Goal: Communication & Community: Ask a question

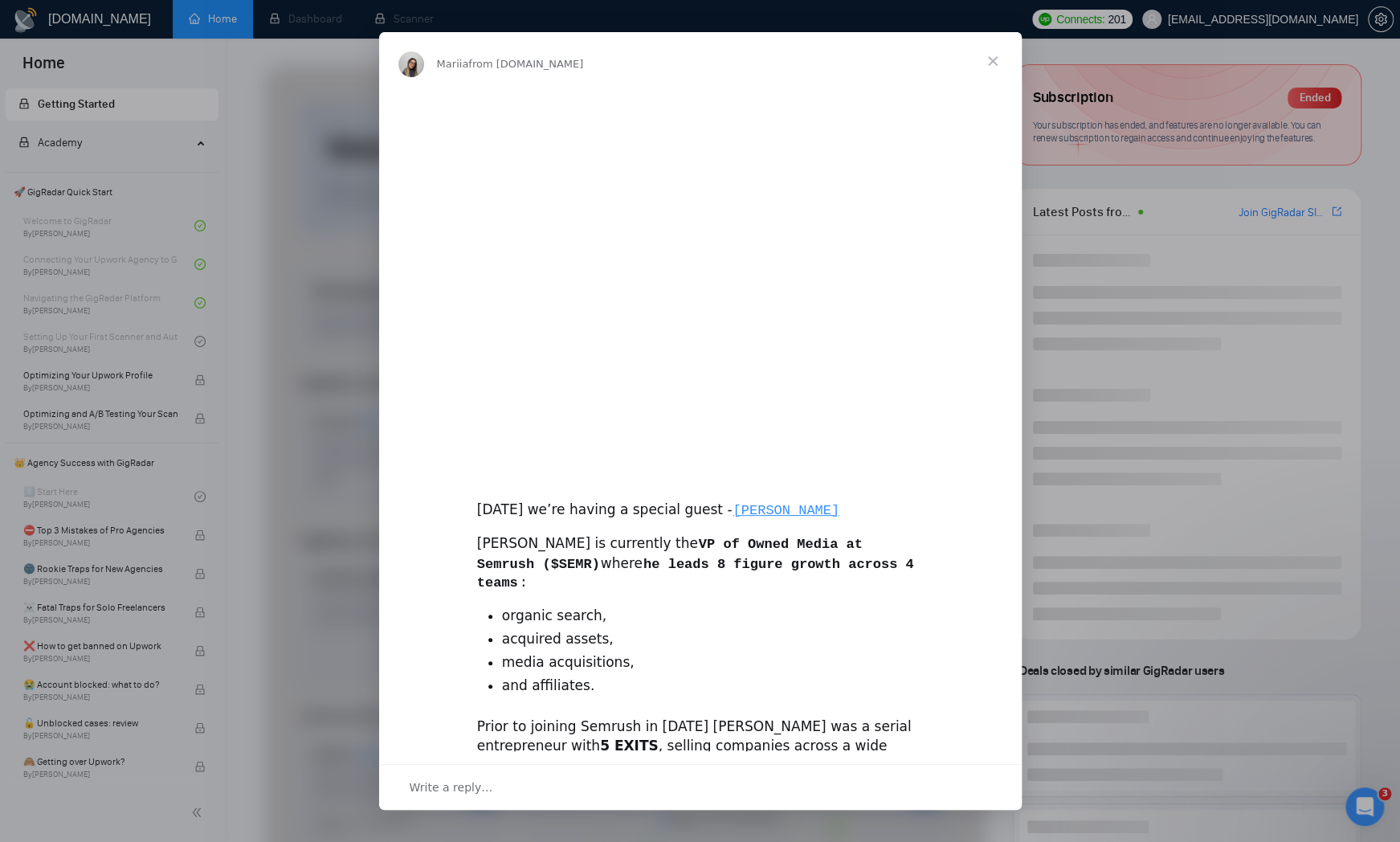
click at [998, 60] on span "Close" at bounding box center [992, 61] width 58 height 58
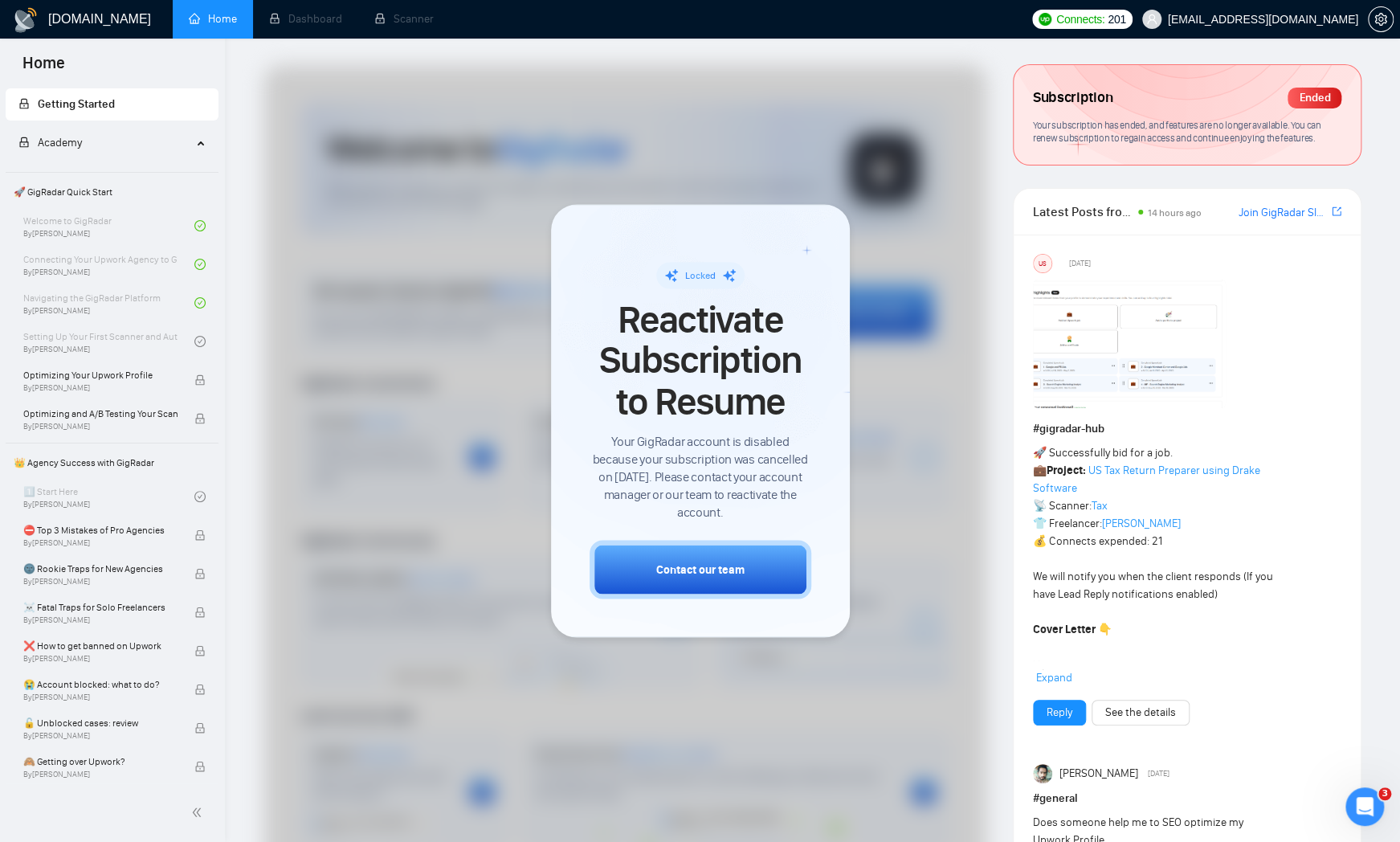
click at [933, 199] on div at bounding box center [625, 476] width 722 height 822
click at [375, 16] on span "Scanner" at bounding box center [404, 19] width 60 height 14
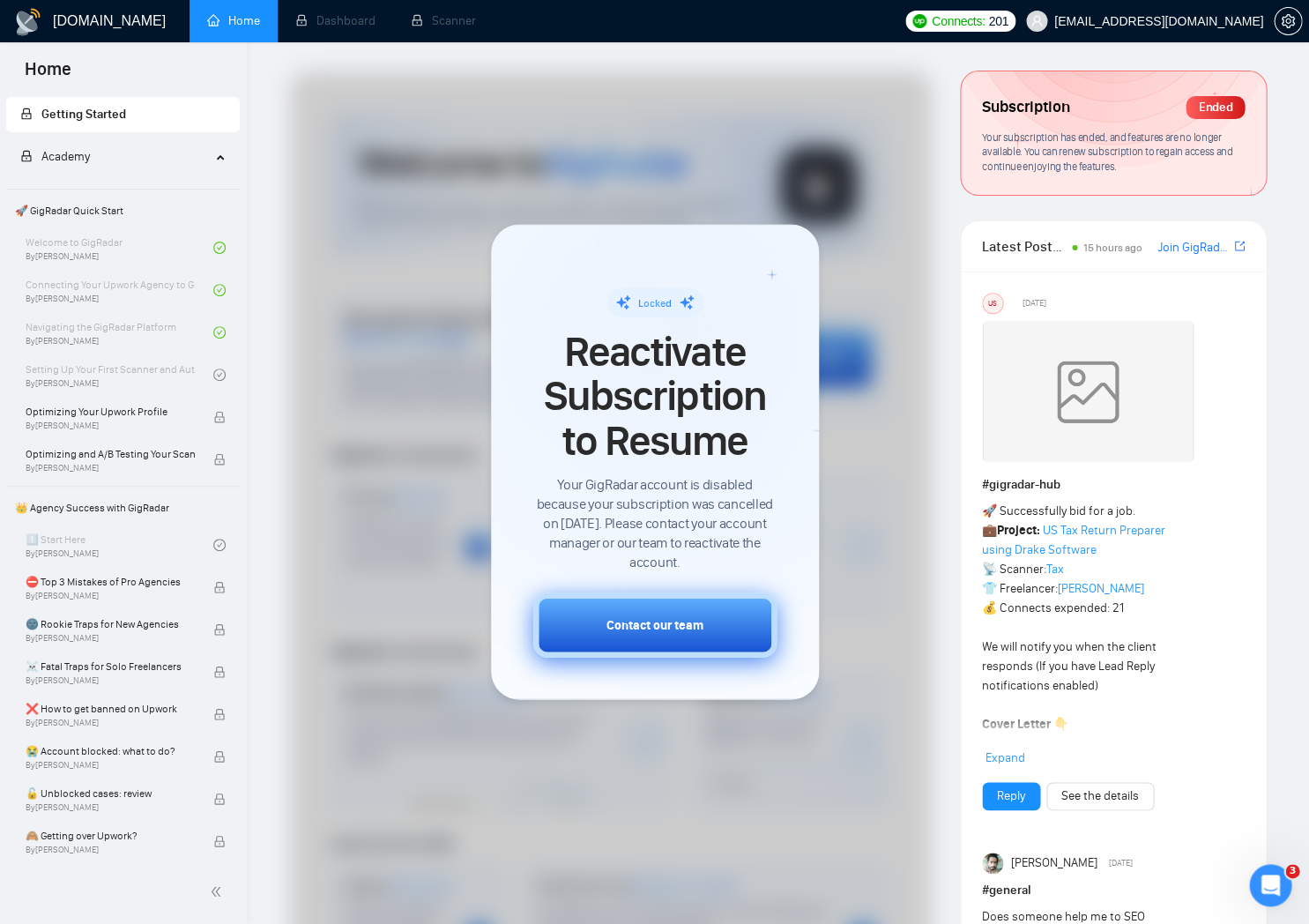
click at [710, 611] on button "Contact our team" at bounding box center [654, 625] width 243 height 65
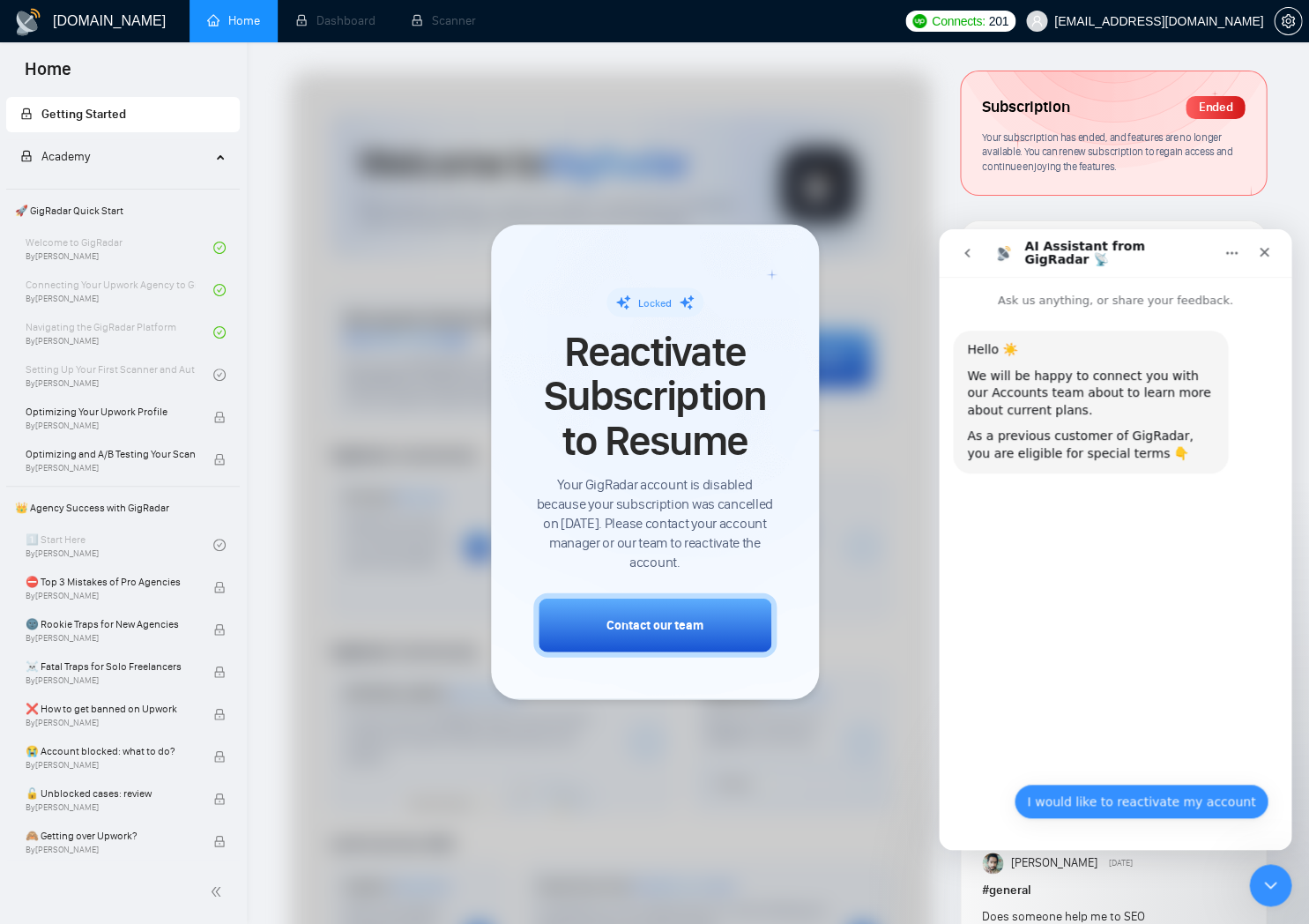
click at [1145, 805] on button "I would like to reactivate my account" at bounding box center [1141, 801] width 255 height 35
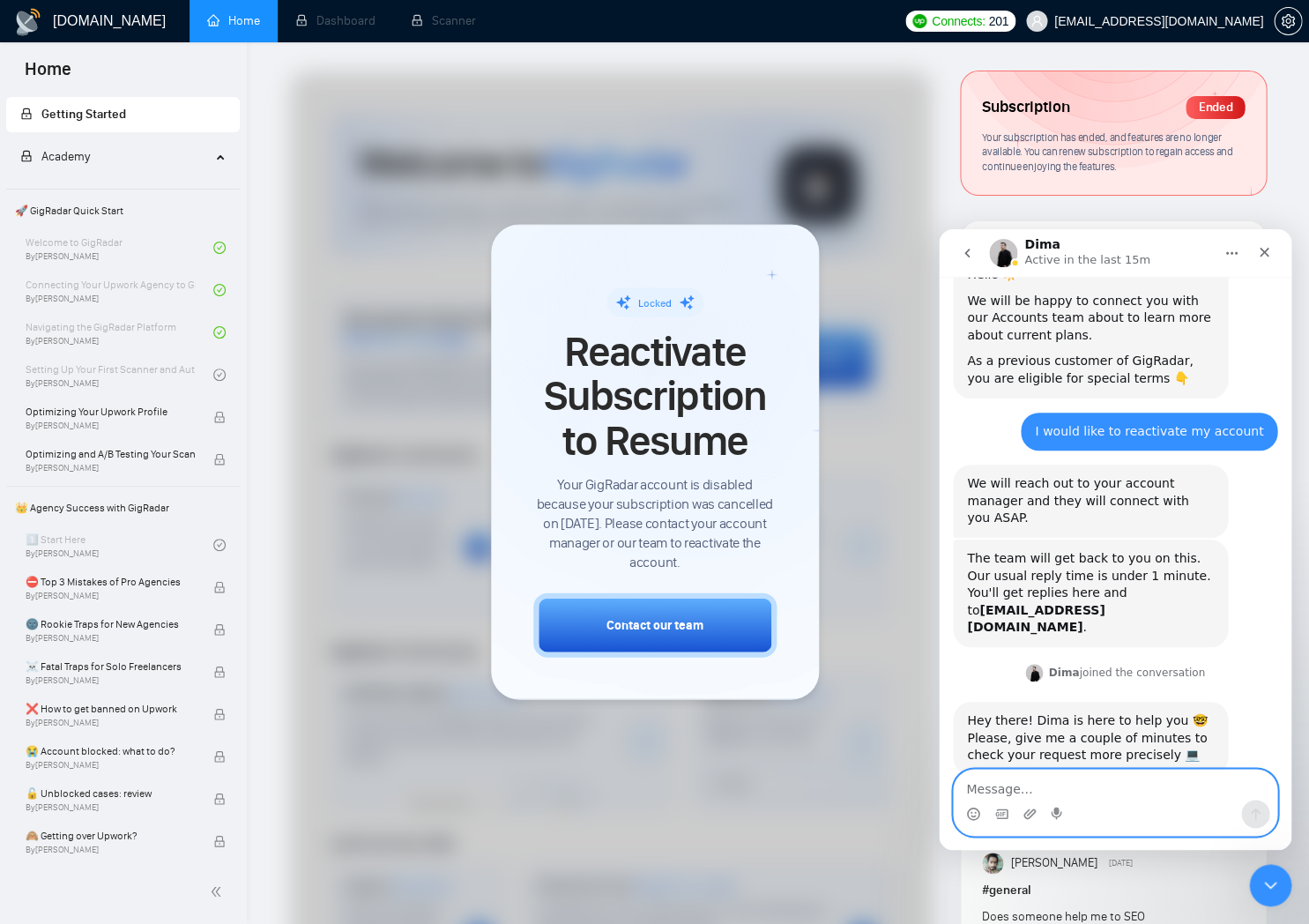
scroll to position [76, 0]
click at [1107, 771] on textarea "Message…" at bounding box center [1115, 784] width 323 height 30
type textarea "п"
click at [1030, 809] on icon "Upload attachment" at bounding box center [1030, 813] width 14 height 14
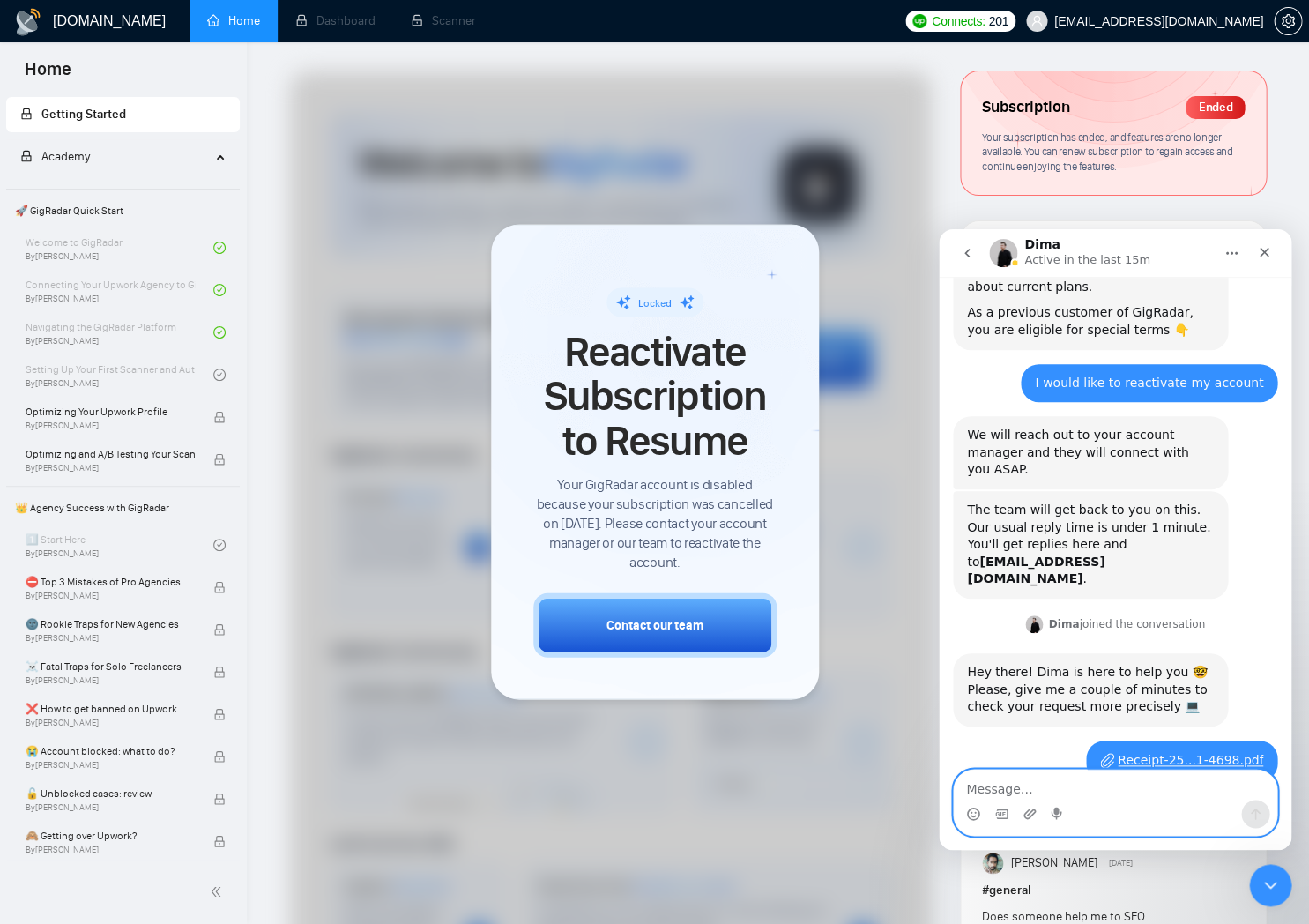
scroll to position [182, 0]
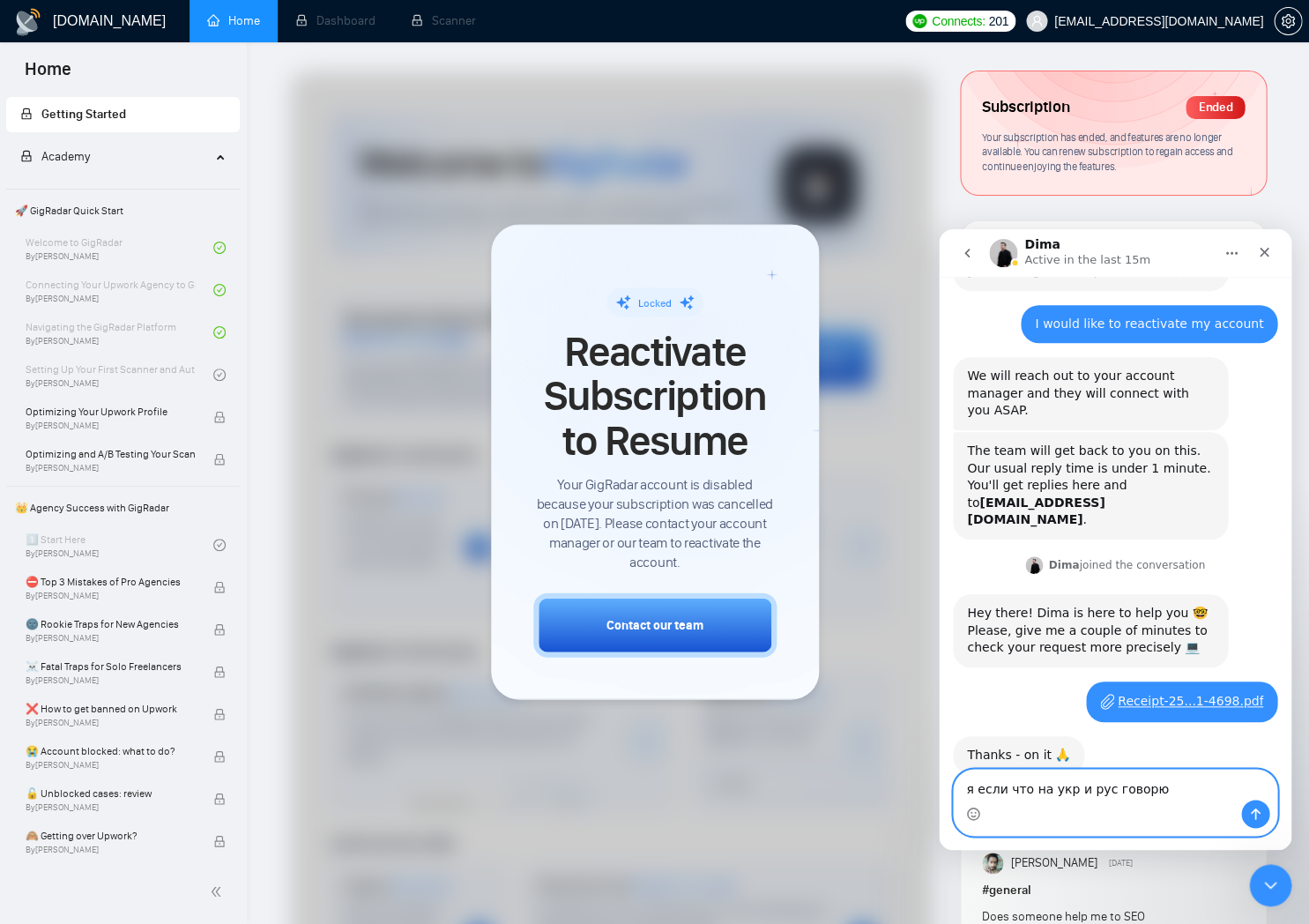
type textarea "я если что на укр и рус говорю)"
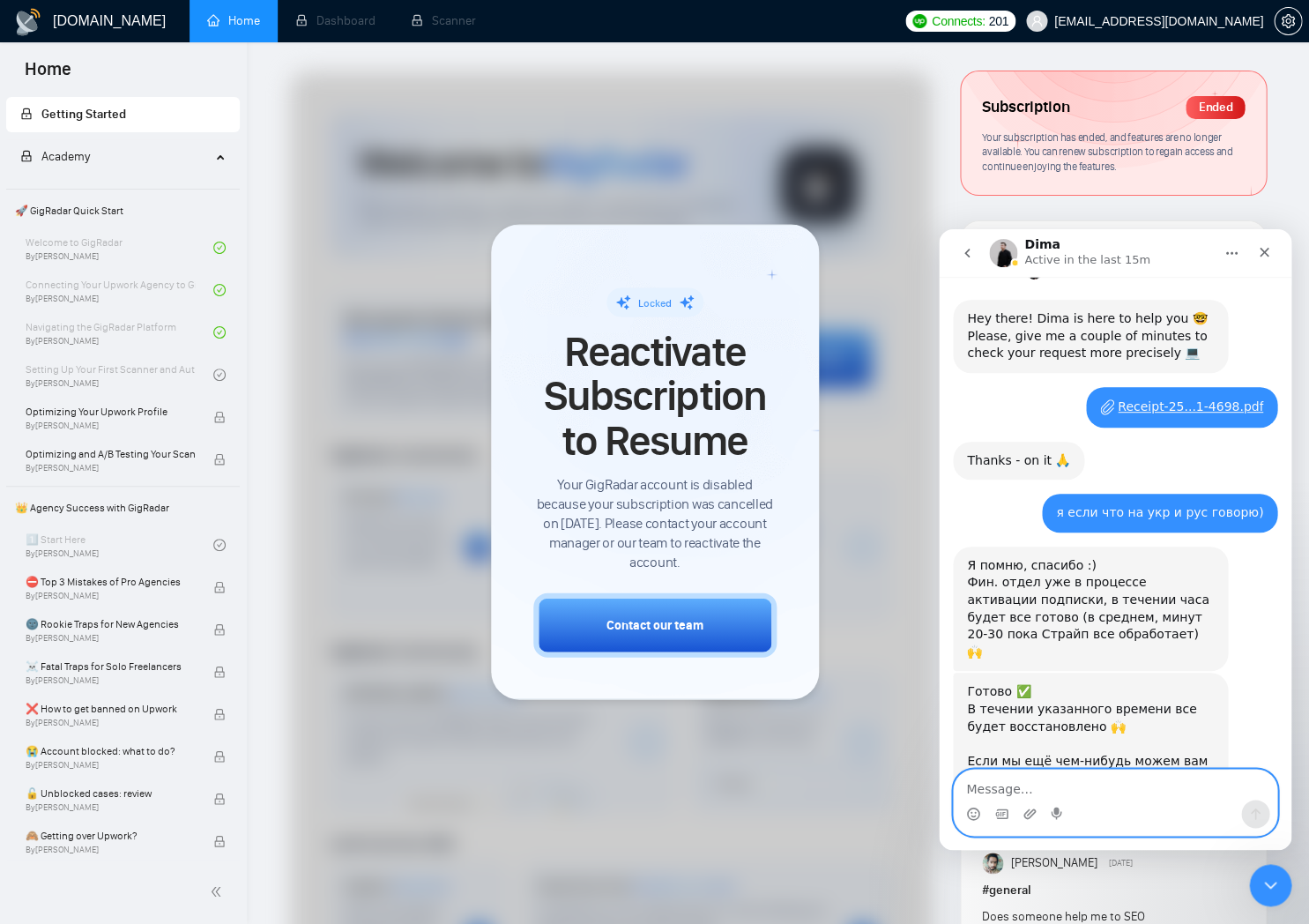
scroll to position [478, 0]
click at [1042, 783] on textarea "Message…" at bounding box center [1115, 784] width 323 height 30
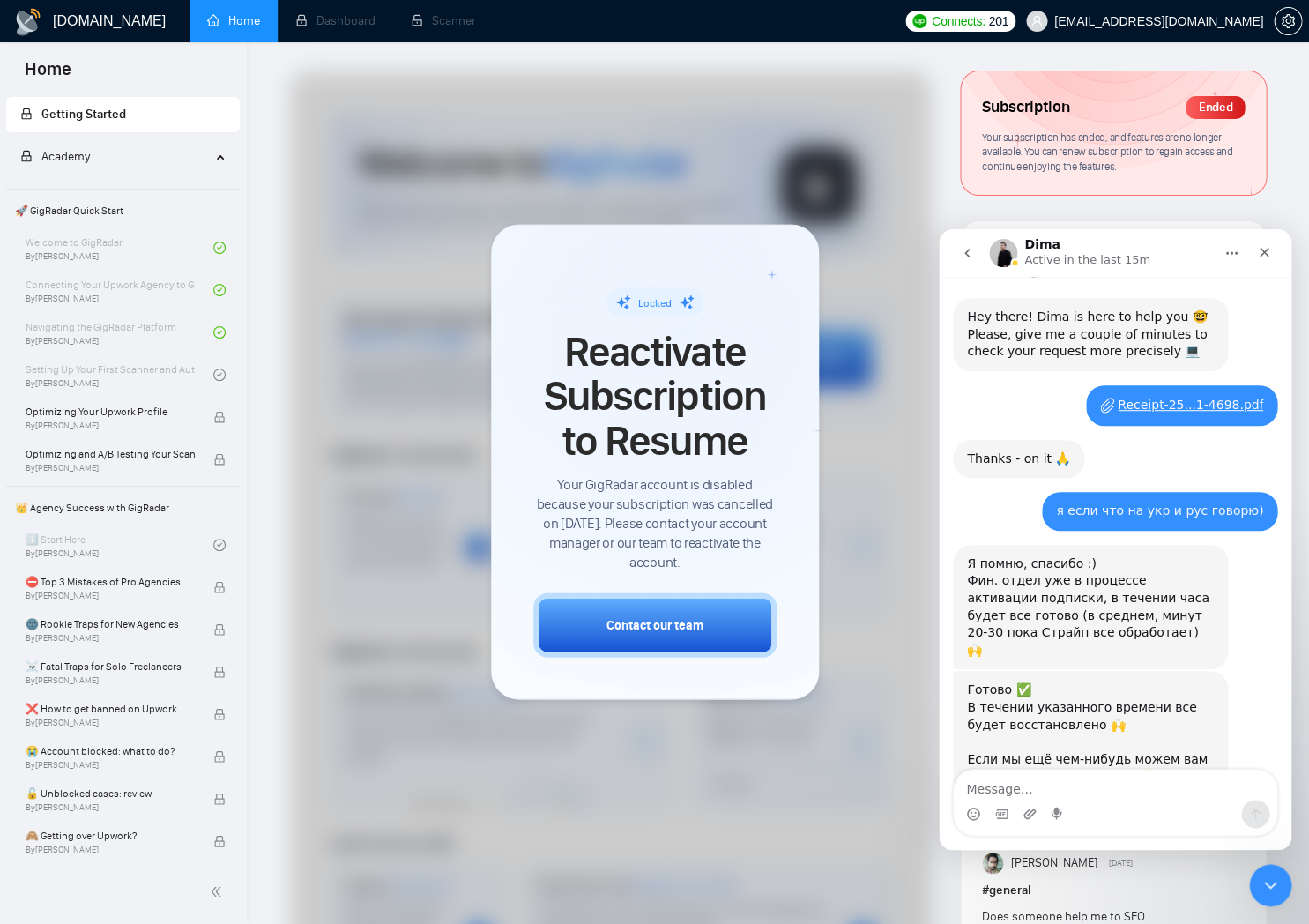
click at [793, 648] on div "Locked Reactivate Subscription to Resume Your GigRadar account is disabled beca…" at bounding box center [654, 461] width 328 height 475
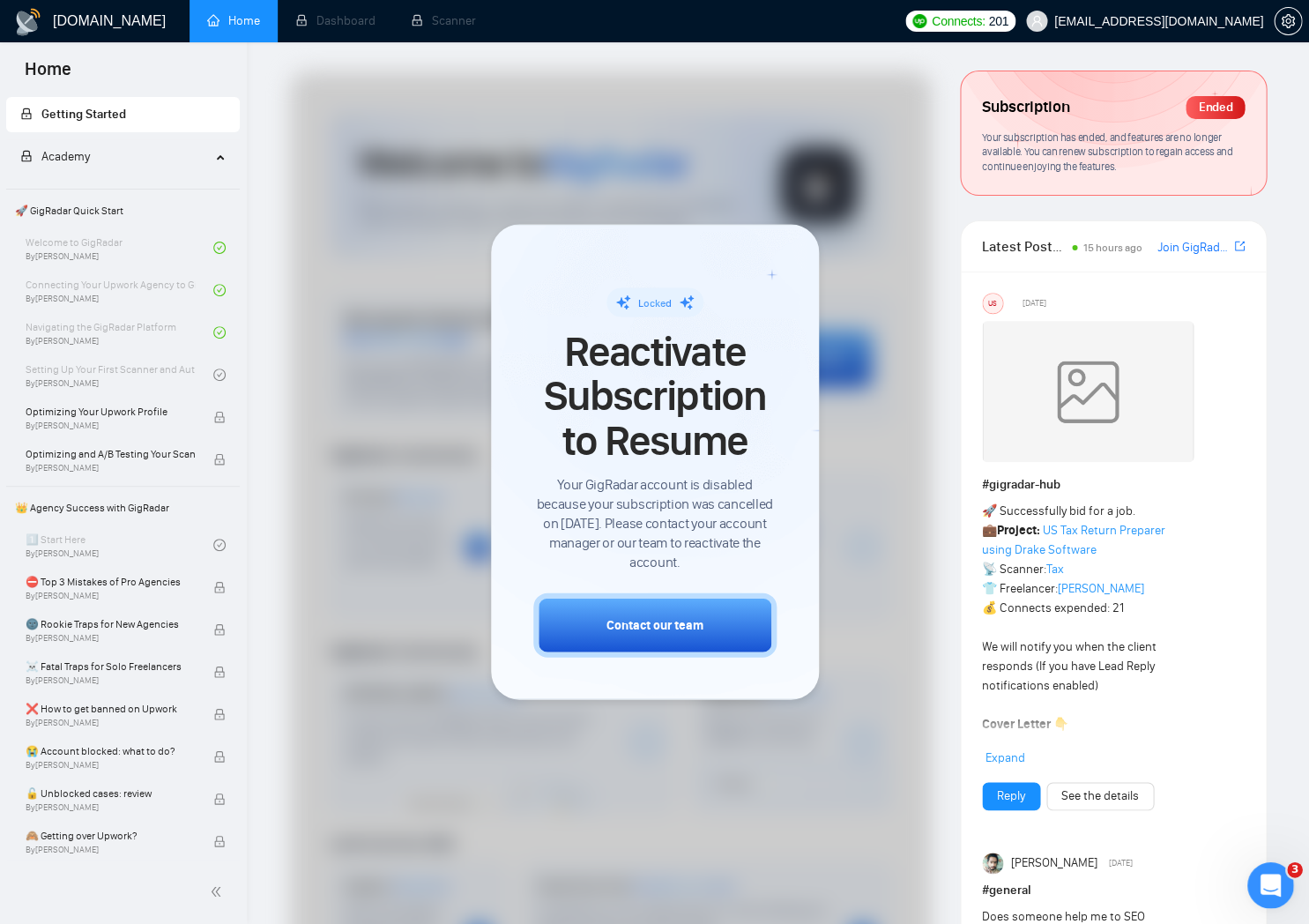
click at [1273, 874] on icon "Open Intercom Messenger" at bounding box center [1269, 883] width 29 height 29
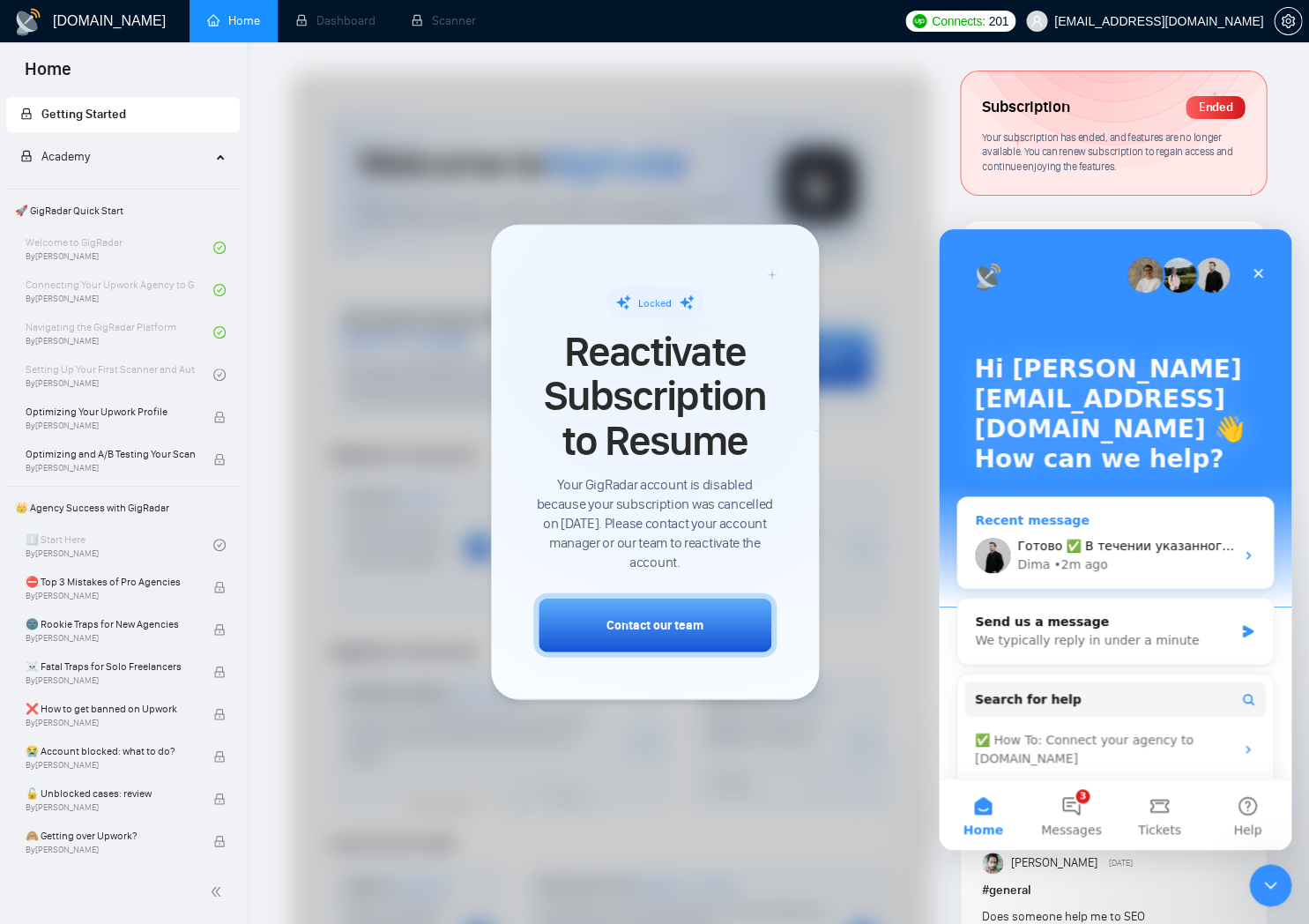
click at [1101, 567] on div "Dima • 2m ago" at bounding box center [1125, 564] width 217 height 19
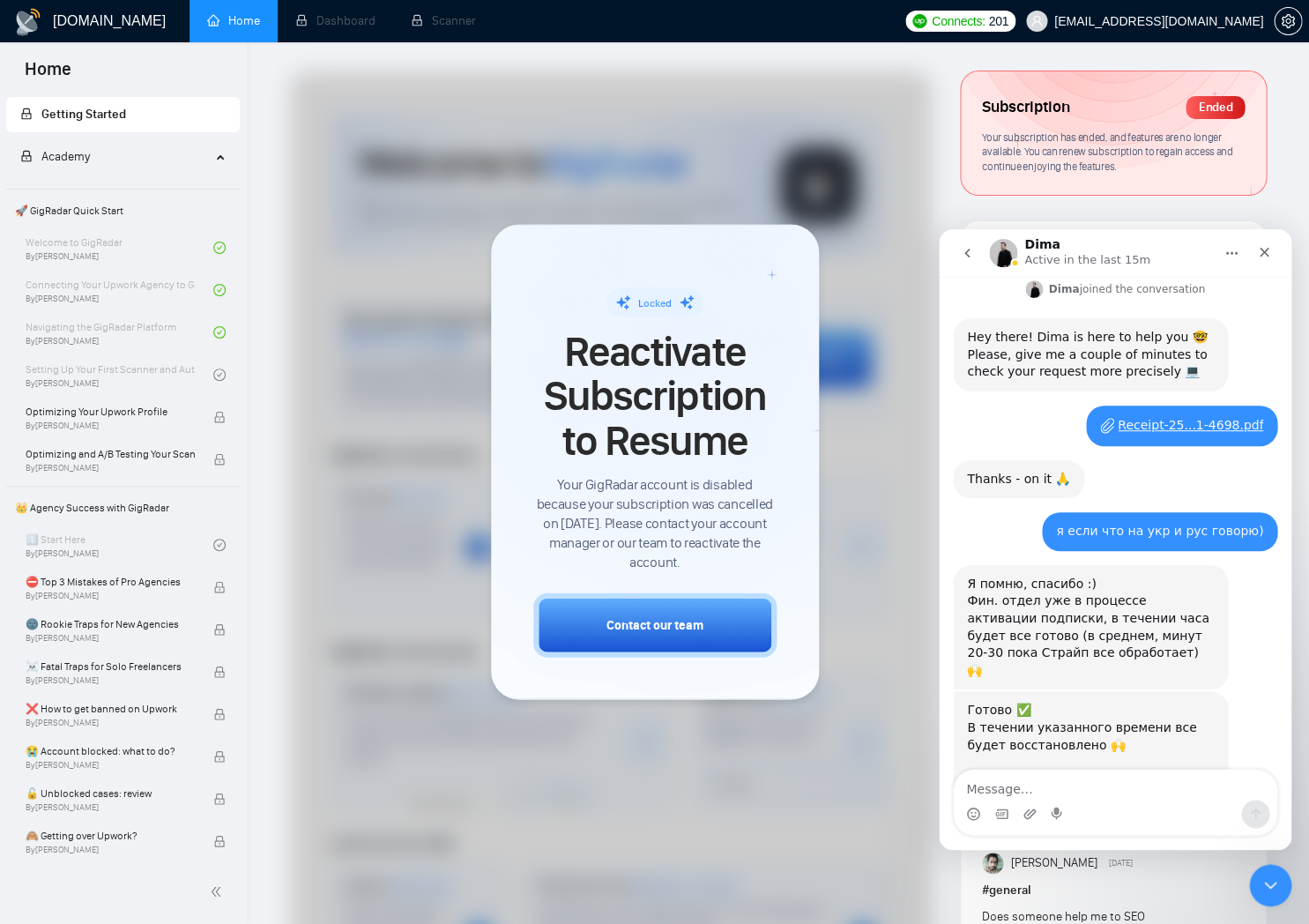
scroll to position [478, 0]
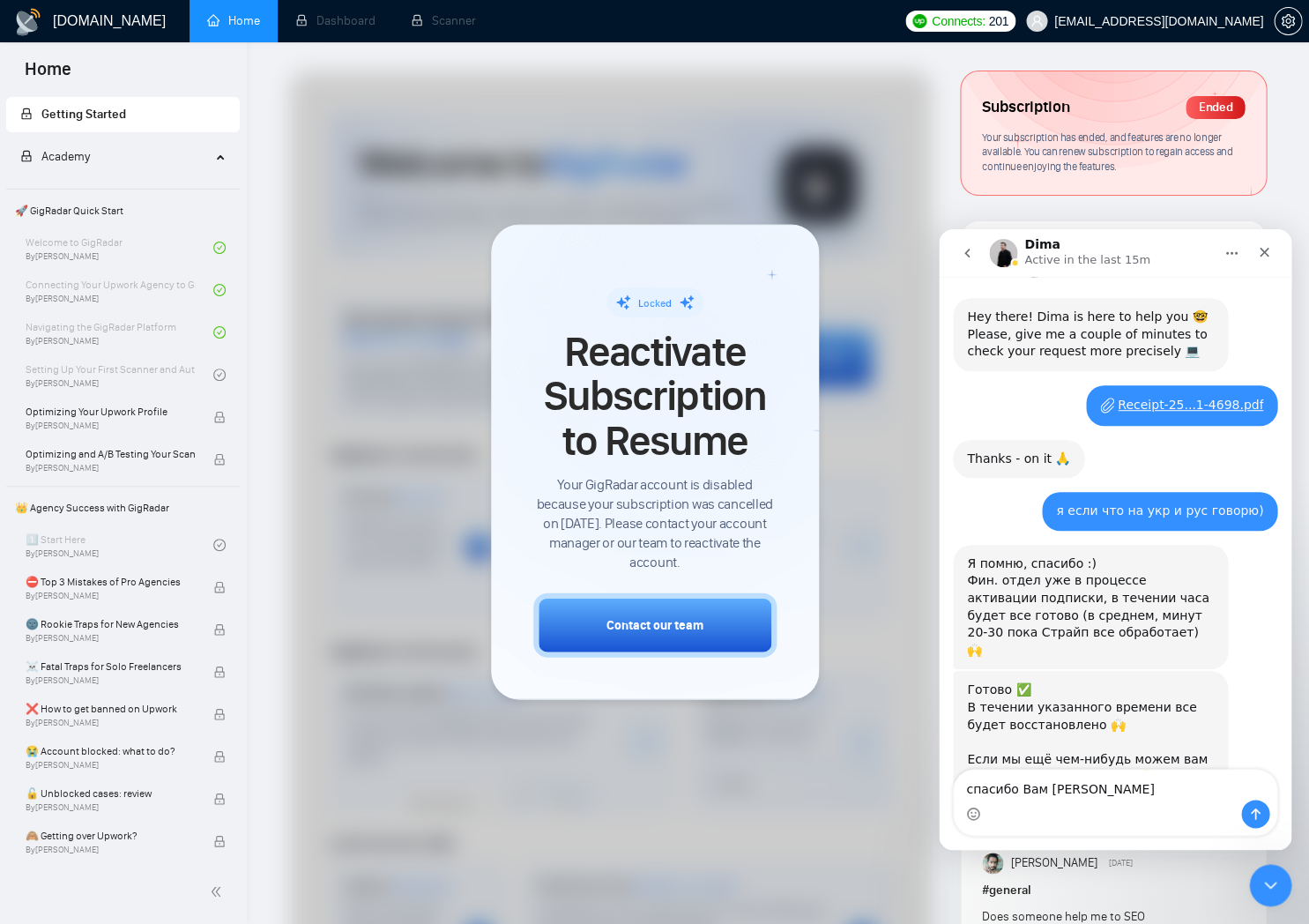
type textarea "спасибо Вам Дмитрий"
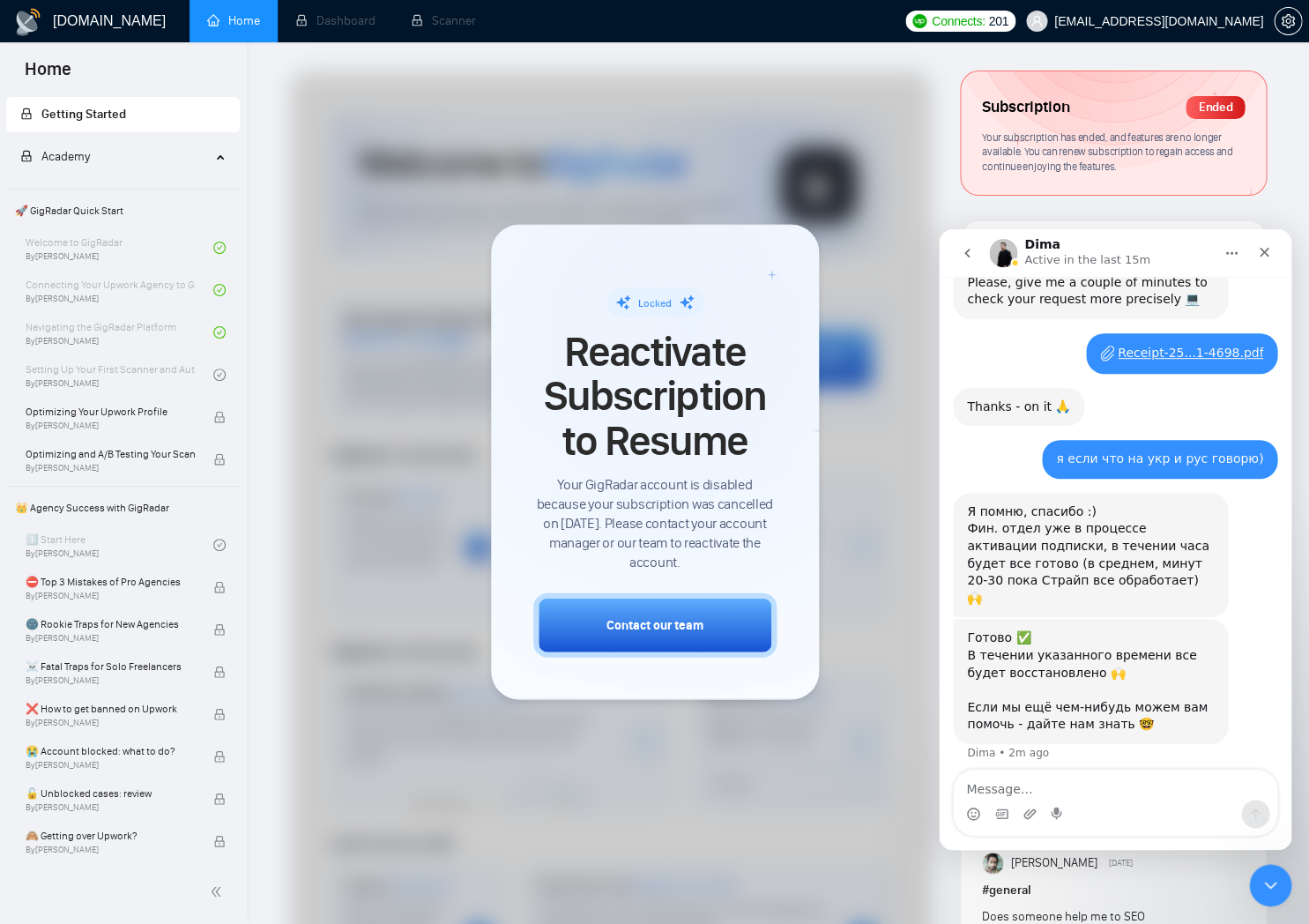
scroll to position [530, 0]
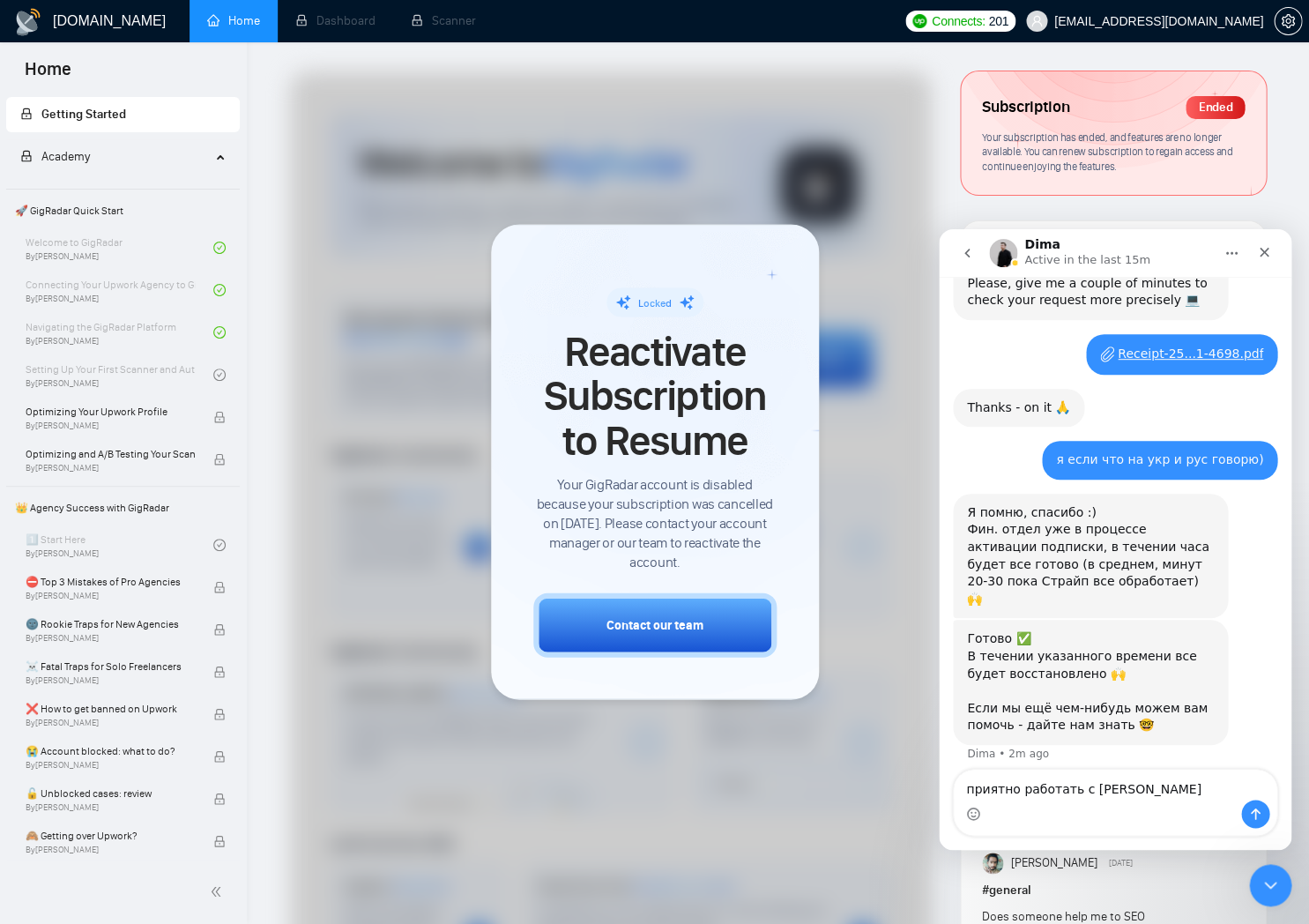
type textarea "приятно работать с Вами"
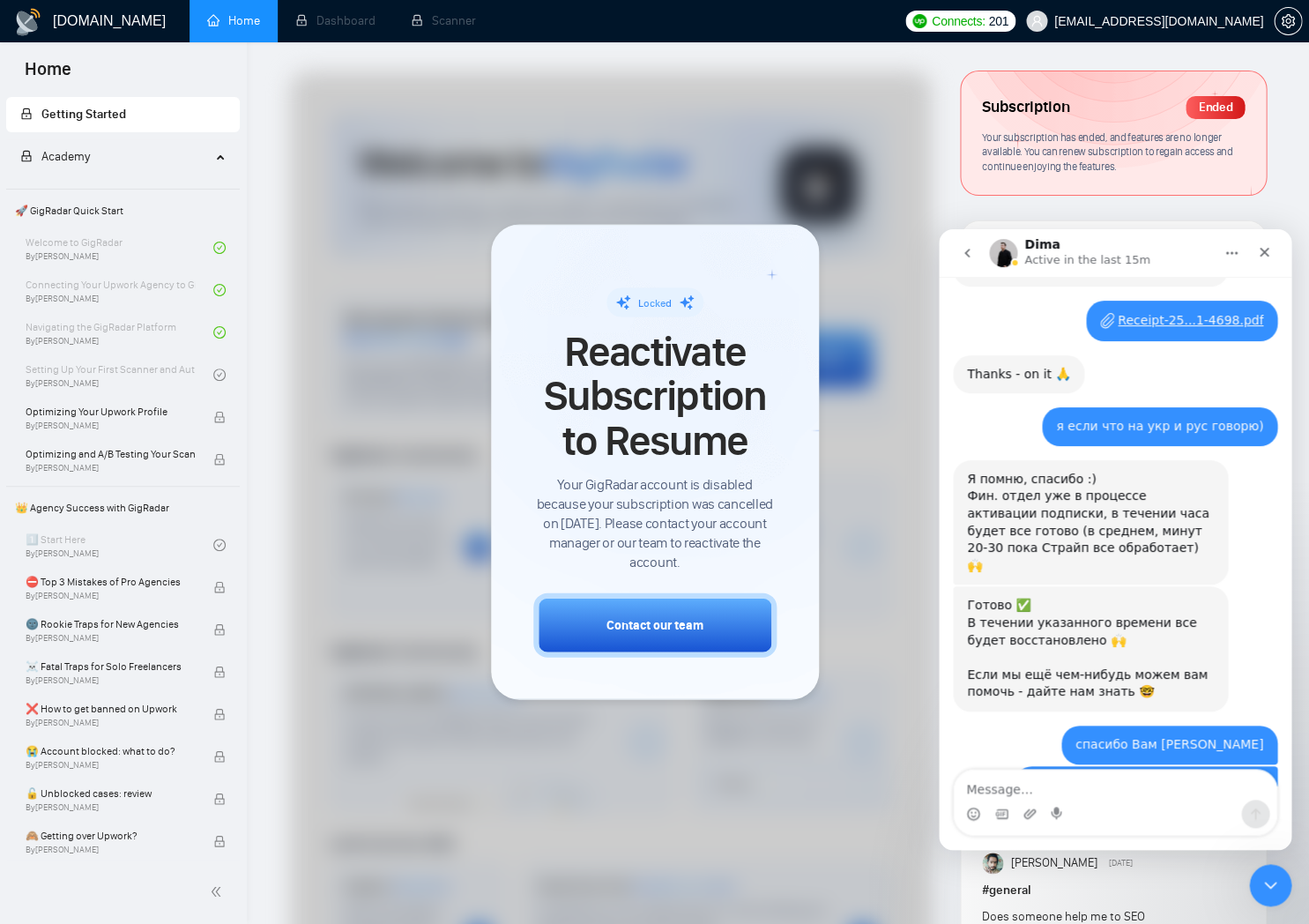
scroll to position [622, 0]
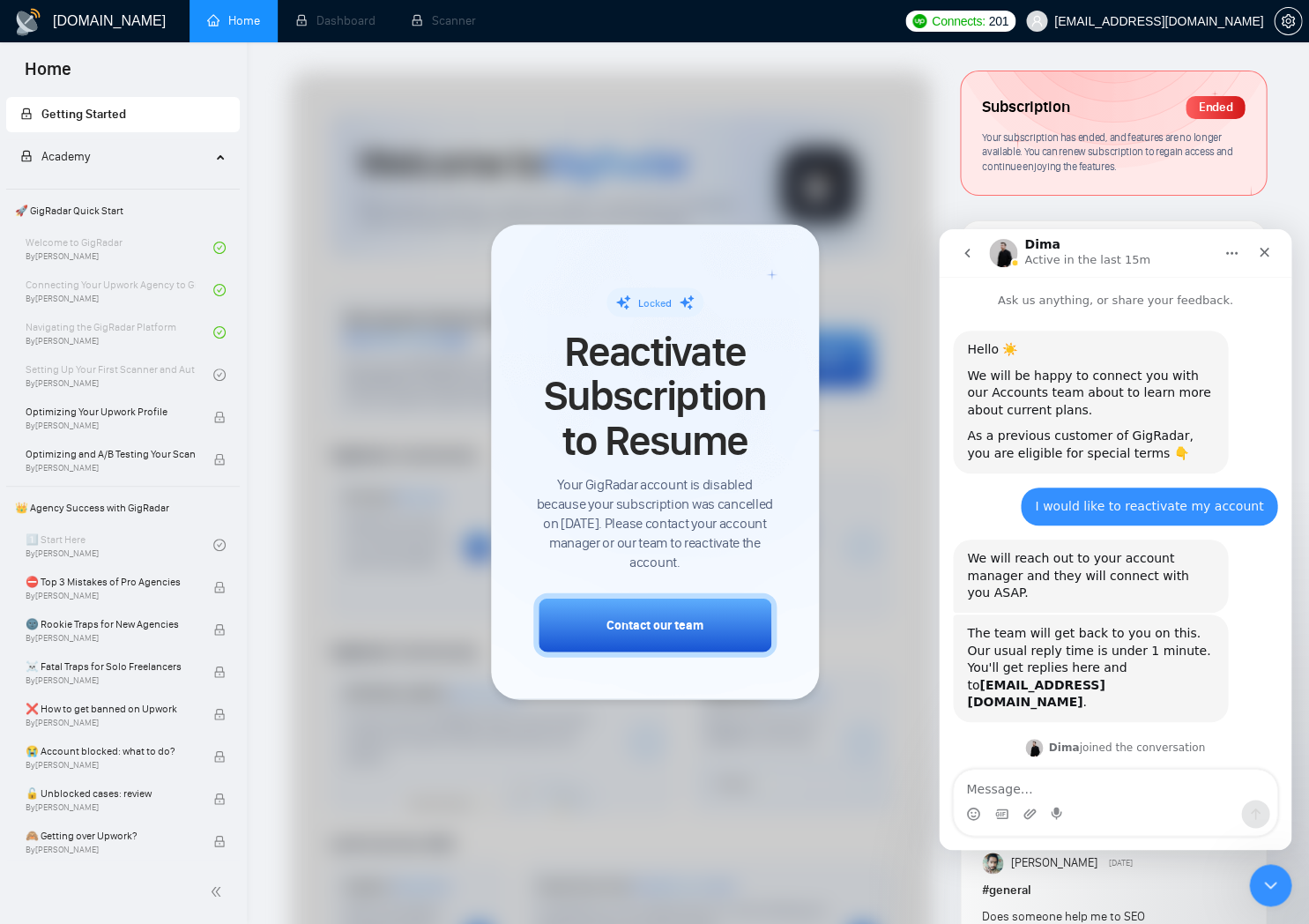
scroll to position [622, 0]
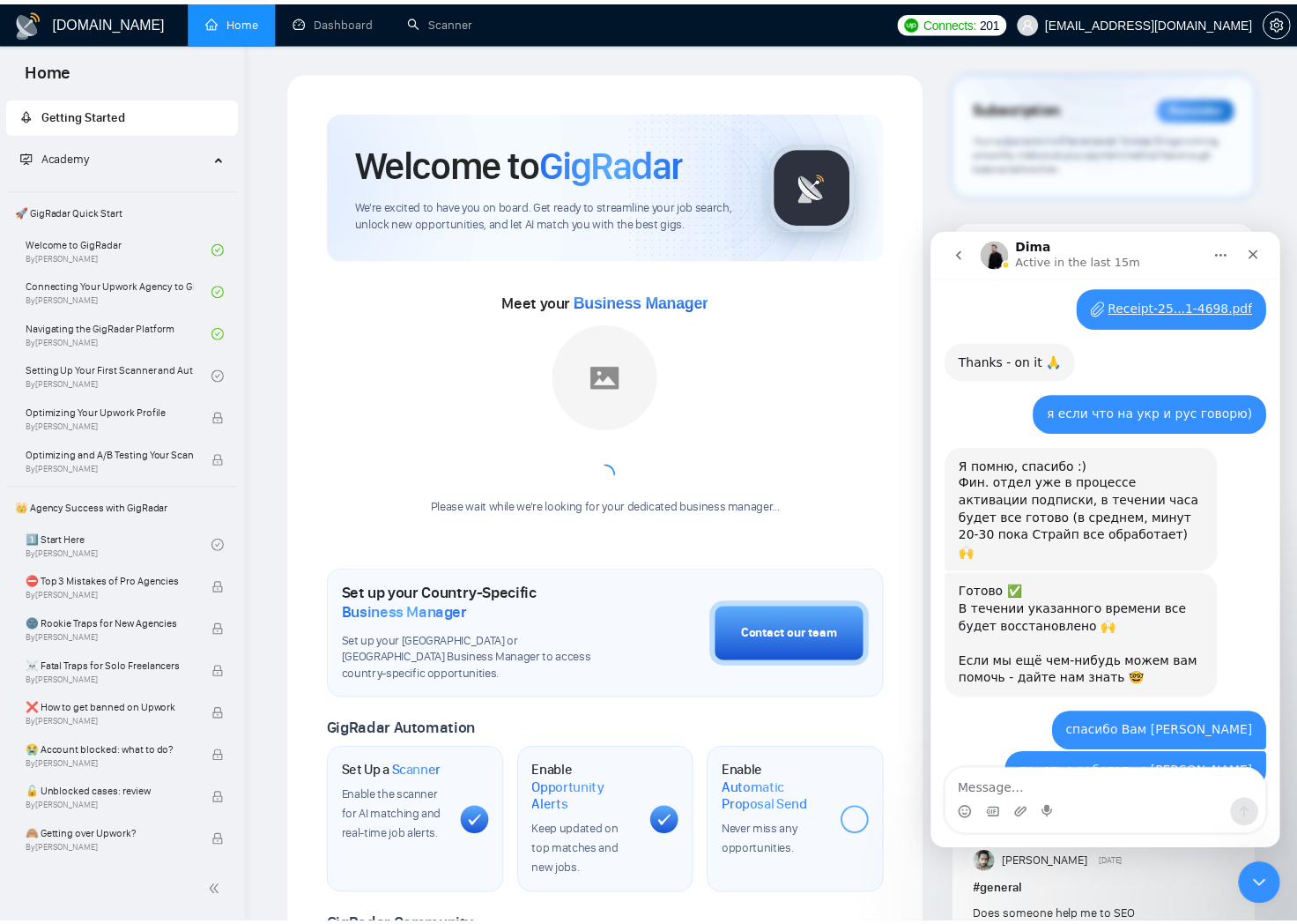
scroll to position [622, 0]
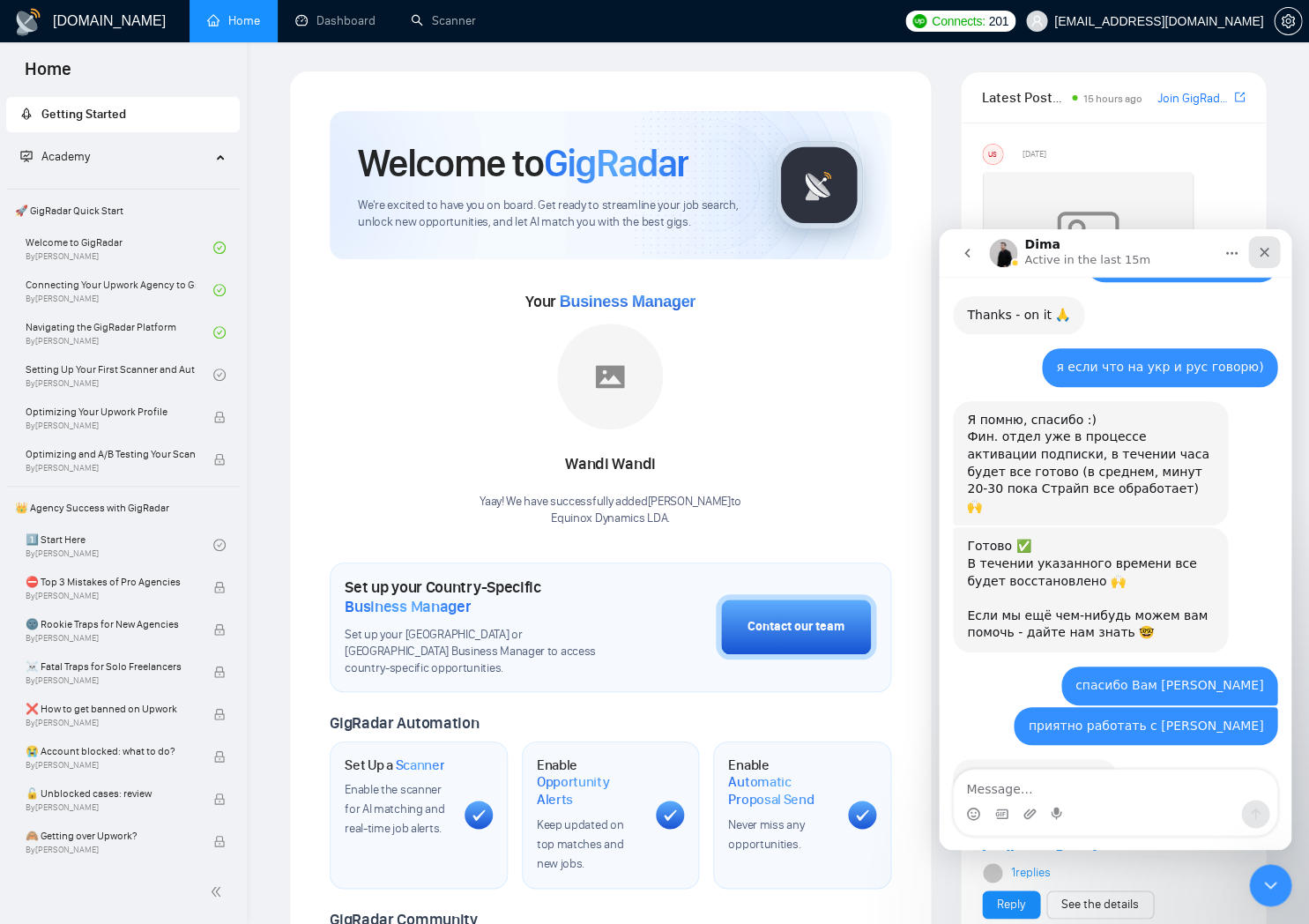
click at [1267, 247] on icon "Close" at bounding box center [1265, 252] width 14 height 14
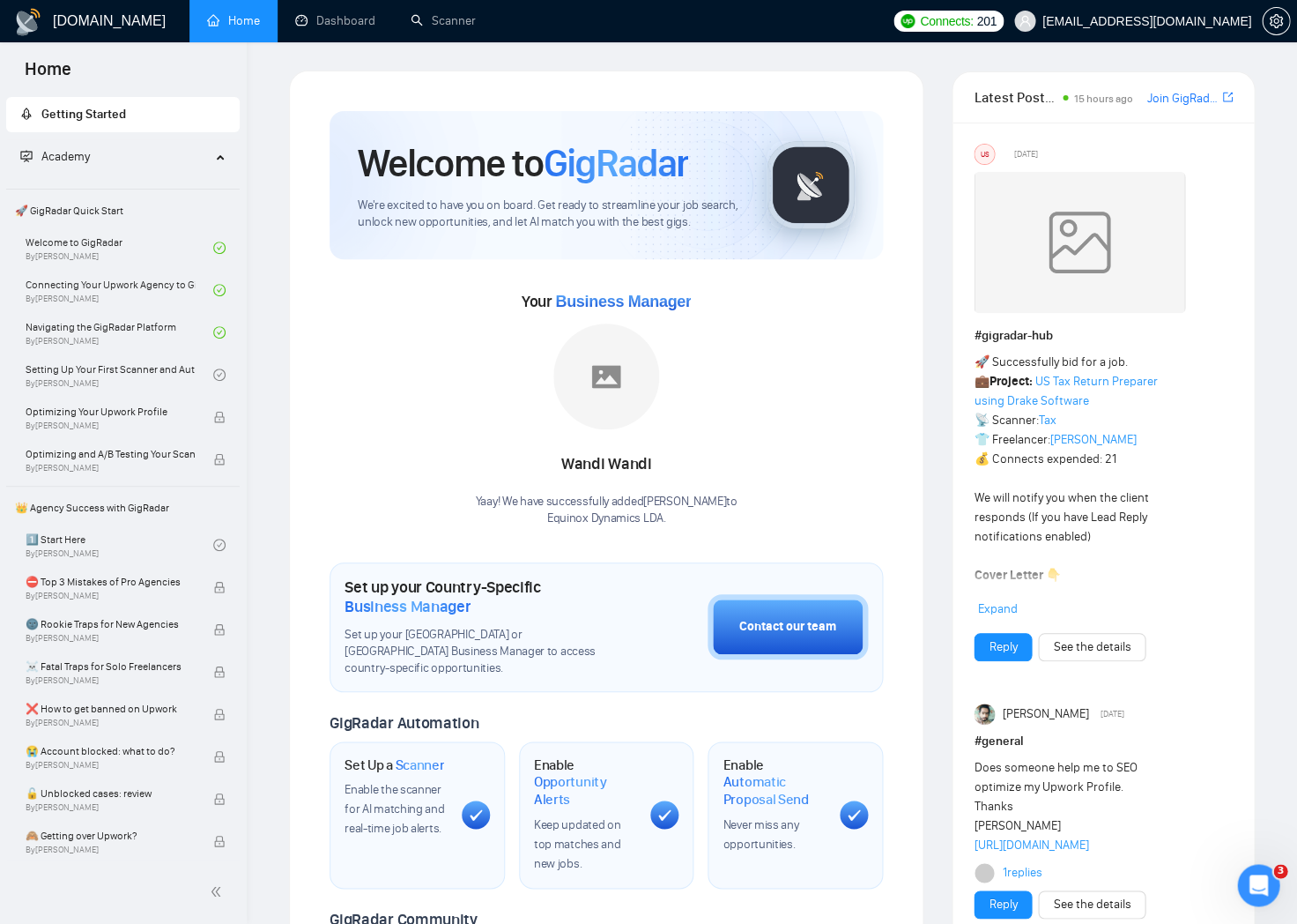
scroll to position [142, 0]
click at [450, 13] on link "Scanner" at bounding box center [444, 20] width 65 height 15
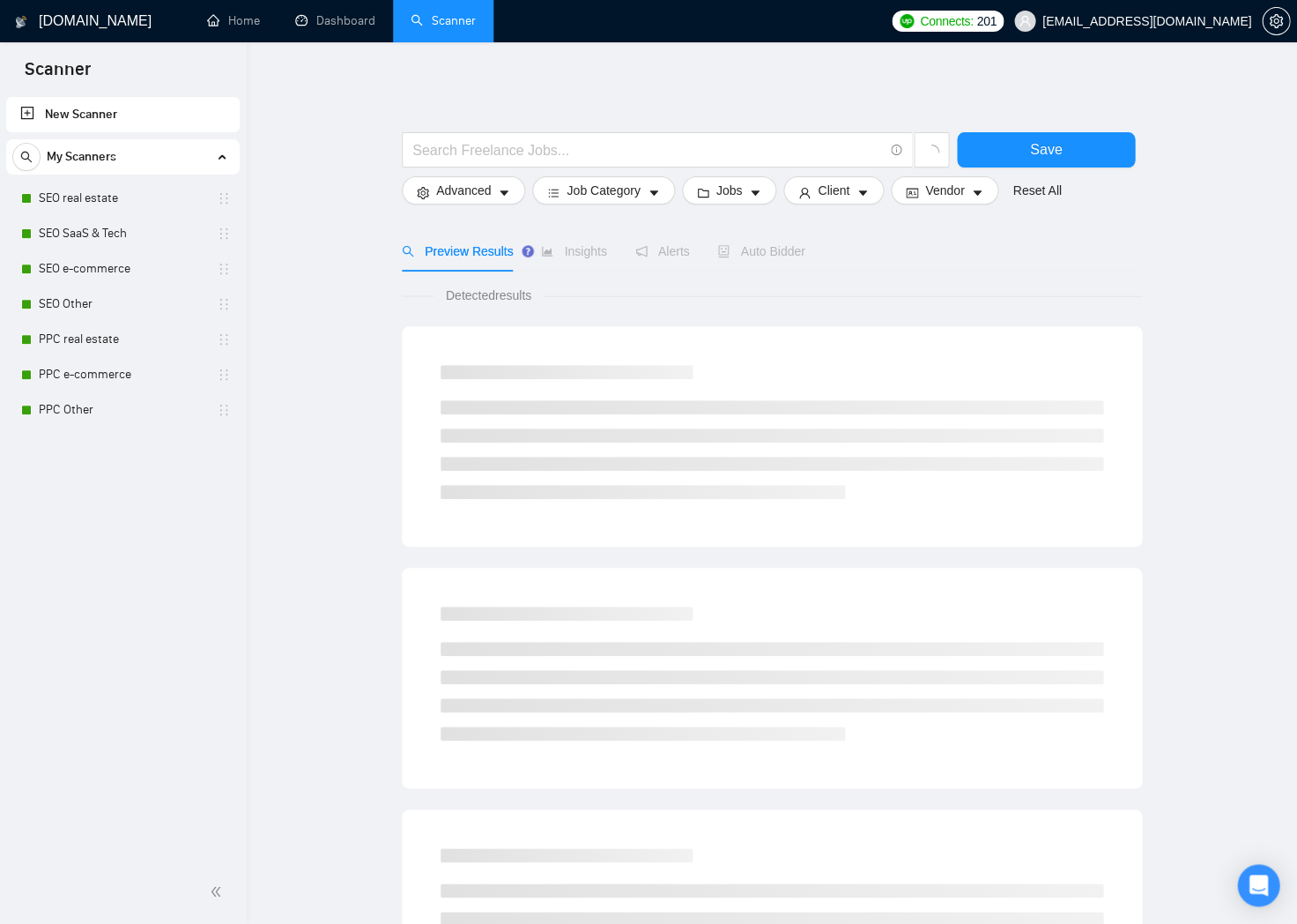
click at [1001, 32] on div "Connects: 201 [EMAIL_ADDRESS][DOMAIN_NAME]" at bounding box center [1091, 21] width 399 height 42
click at [973, 27] on span "Connects:" at bounding box center [947, 21] width 53 height 19
